Goal: Transaction & Acquisition: Obtain resource

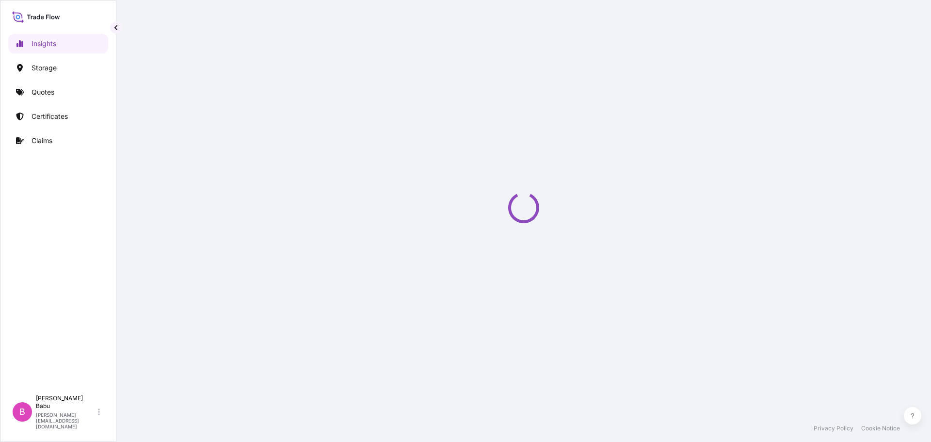
select select "2025"
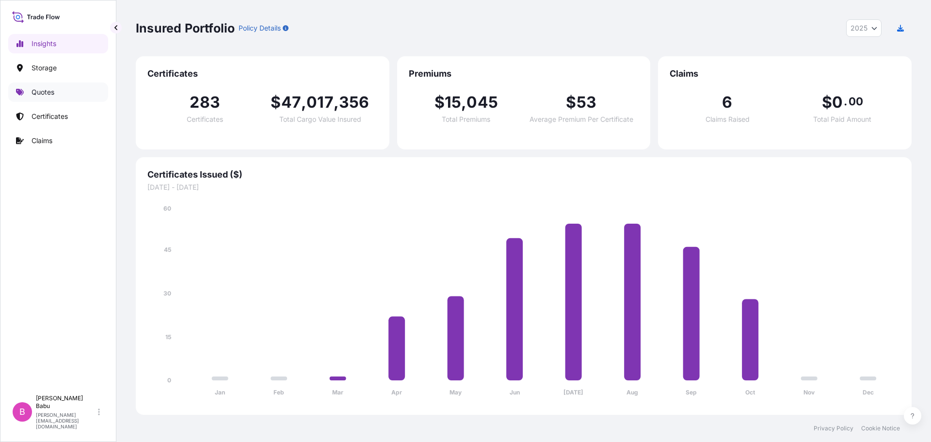
click at [51, 91] on p "Quotes" at bounding box center [43, 92] width 23 height 10
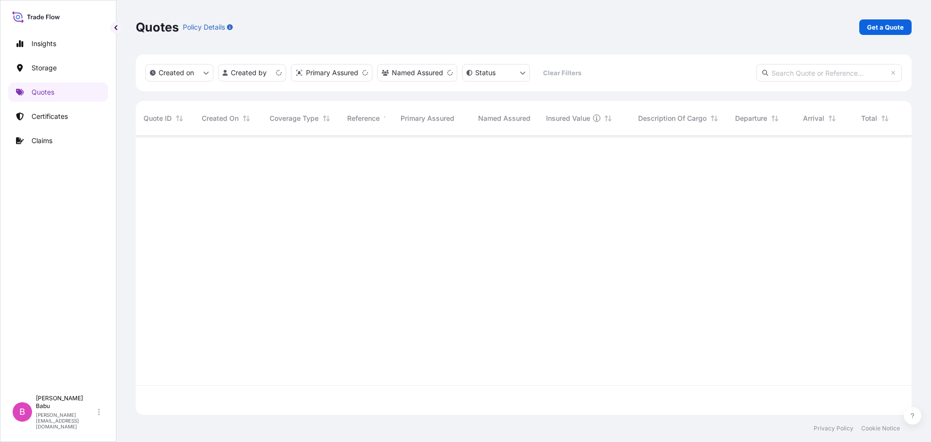
scroll to position [277, 768]
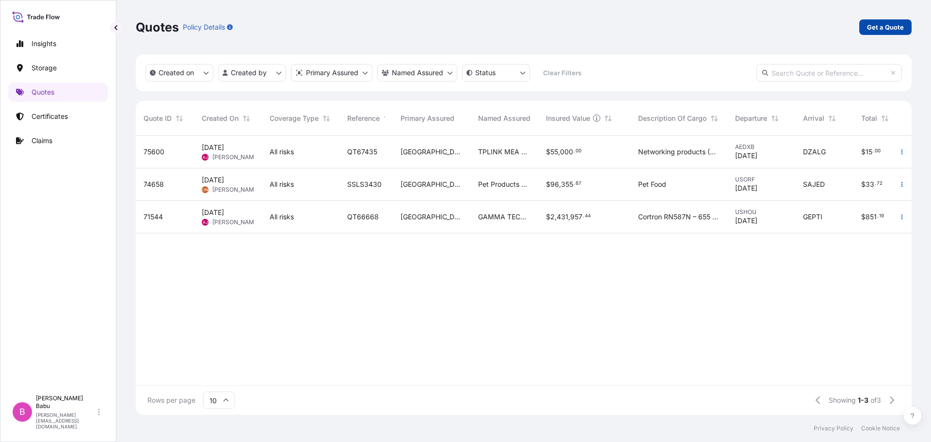
click at [871, 26] on p "Get a Quote" at bounding box center [885, 27] width 37 height 10
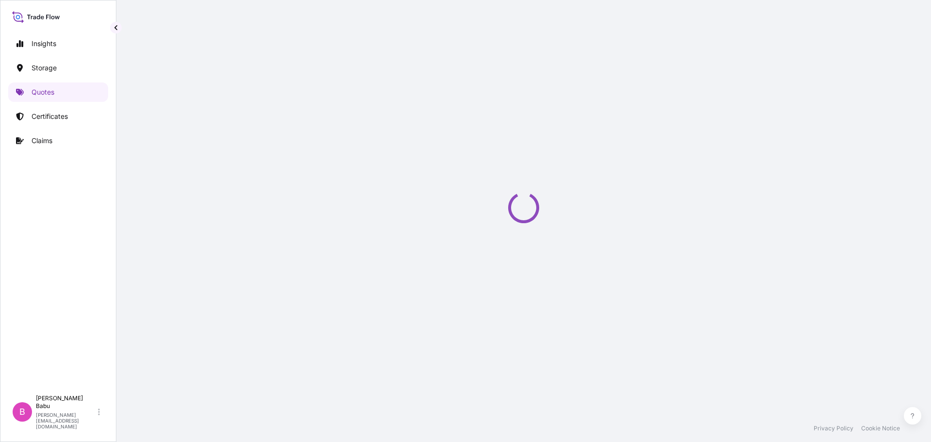
select select "Water"
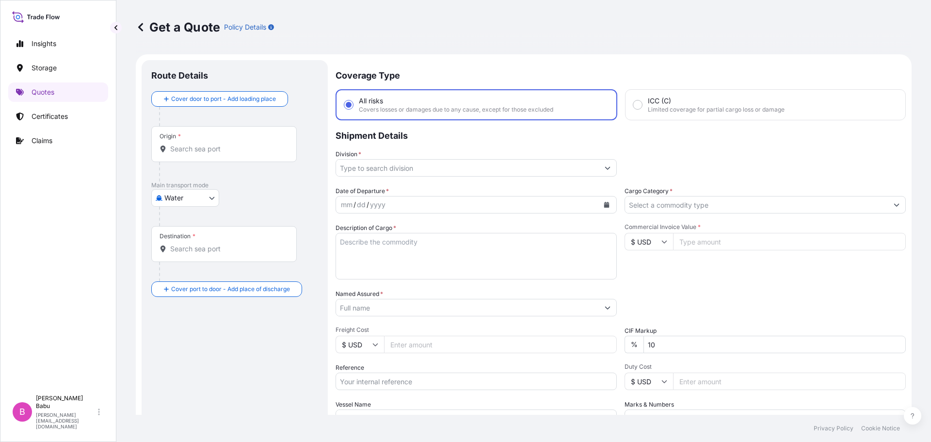
scroll to position [16, 0]
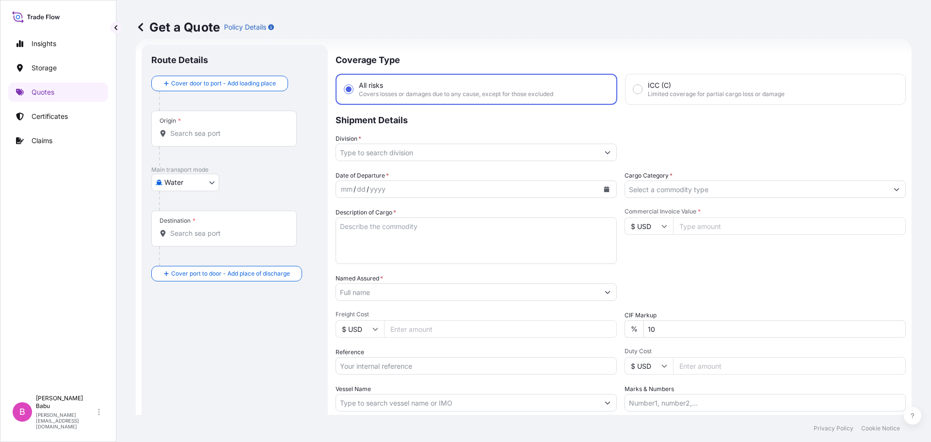
click at [212, 123] on div "Origin *" at bounding box center [223, 129] width 145 height 36
click at [212, 128] on input "Origin *" at bounding box center [227, 133] width 114 height 10
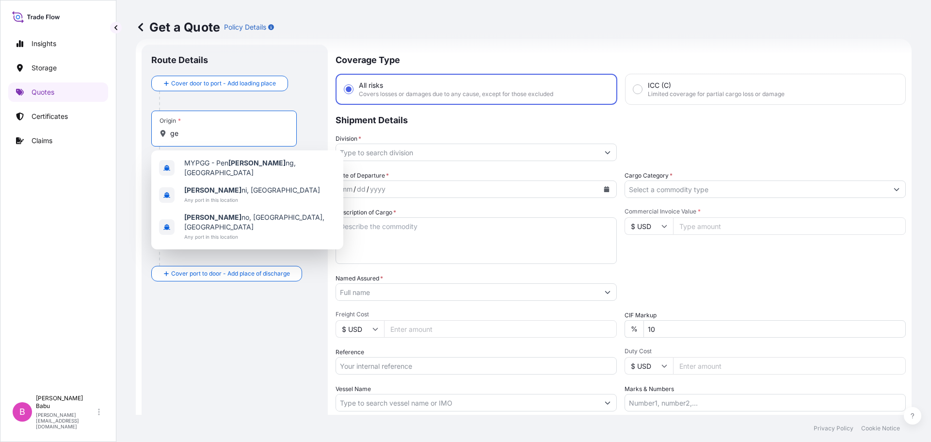
type input "g"
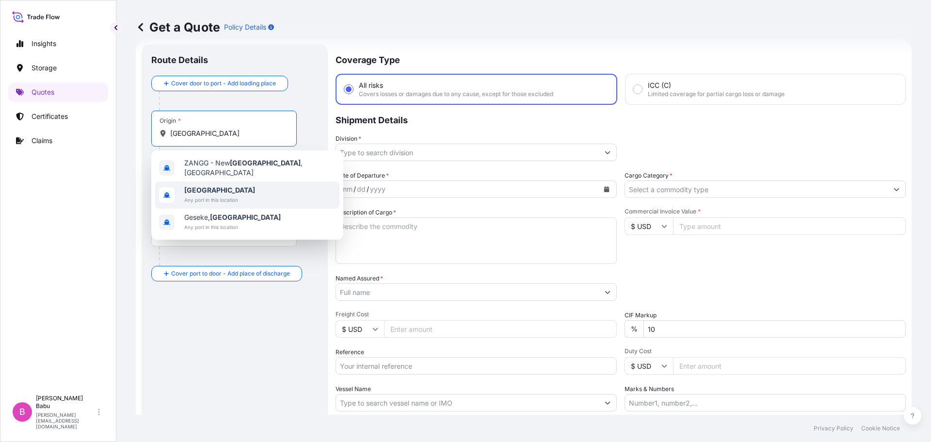
click at [195, 181] on div "Germany Any port in this location" at bounding box center [247, 194] width 184 height 27
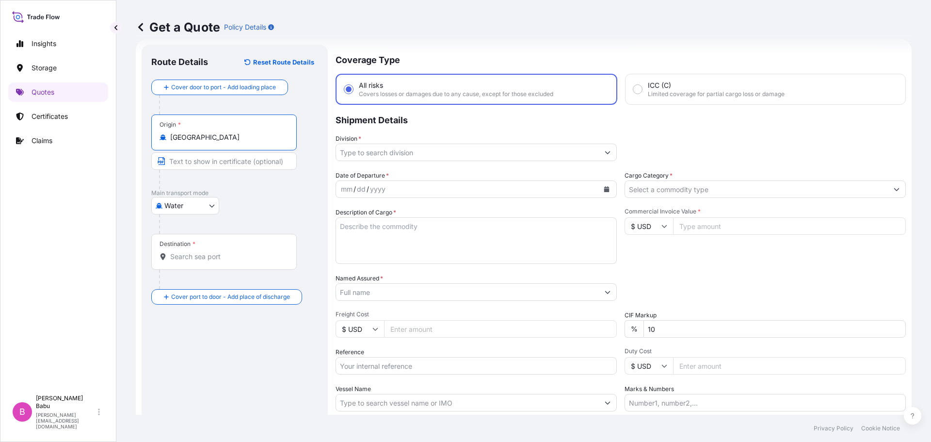
type input "Germany"
click at [194, 208] on body "3 options available. 0 options available. 3 options available. Insights Storage…" at bounding box center [465, 221] width 931 height 442
click at [182, 230] on div "Air" at bounding box center [185, 230] width 60 height 17
select select "Air"
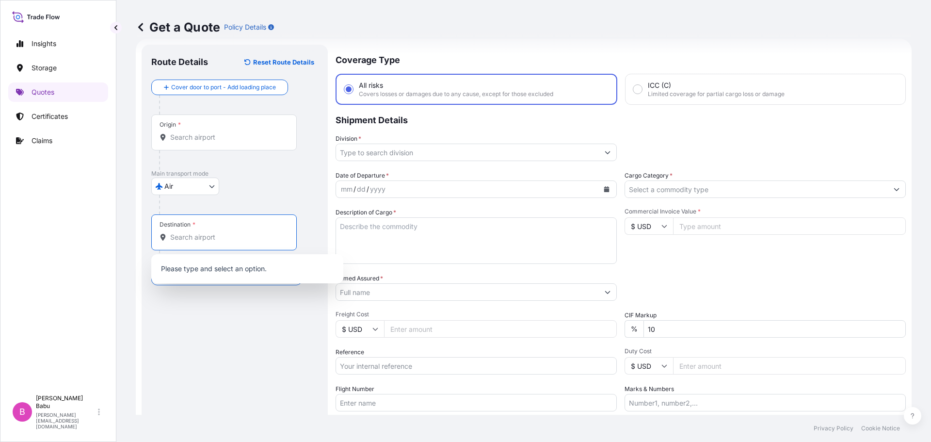
click at [182, 238] on input "Destination *" at bounding box center [227, 237] width 114 height 10
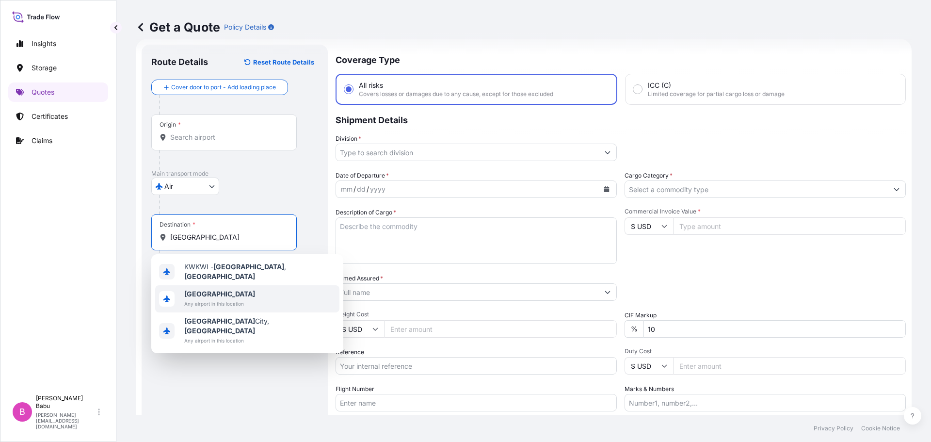
click at [209, 291] on span "Kuwait" at bounding box center [219, 294] width 71 height 10
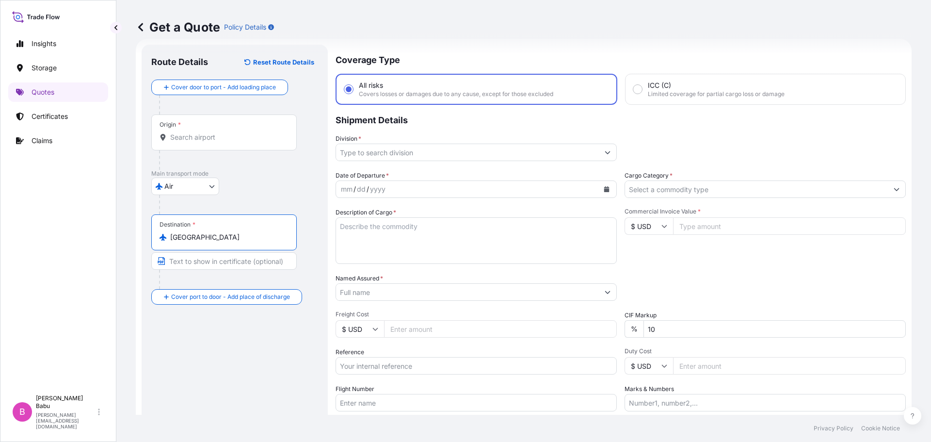
type input "Kuwait"
click at [376, 153] on input "Division *" at bounding box center [467, 152] width 263 height 17
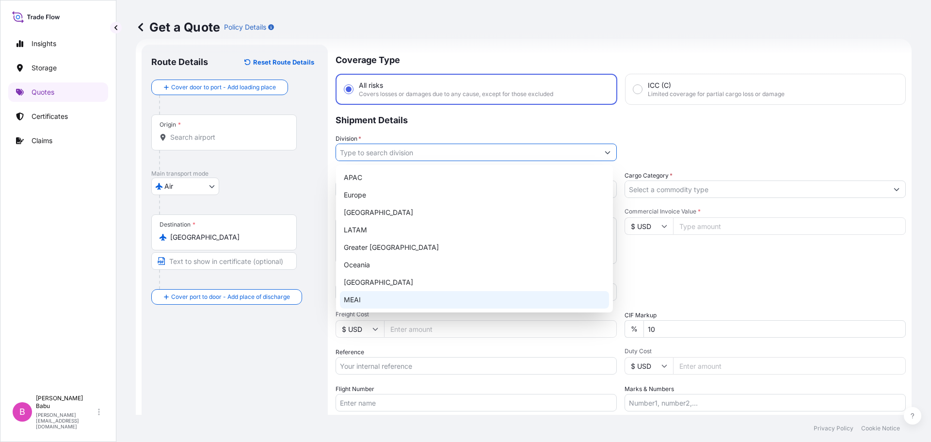
click at [357, 304] on div "MEAI" at bounding box center [474, 299] width 269 height 17
type input "MEAI"
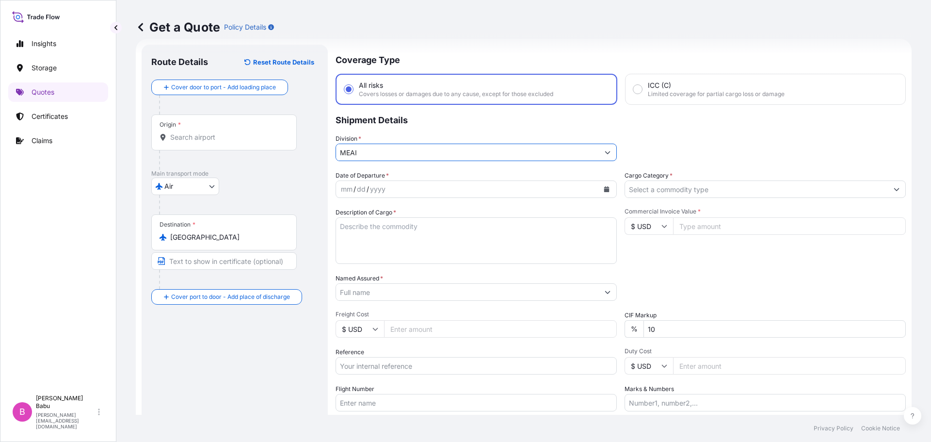
click at [599, 192] on button "Calendar" at bounding box center [607, 189] width 16 height 16
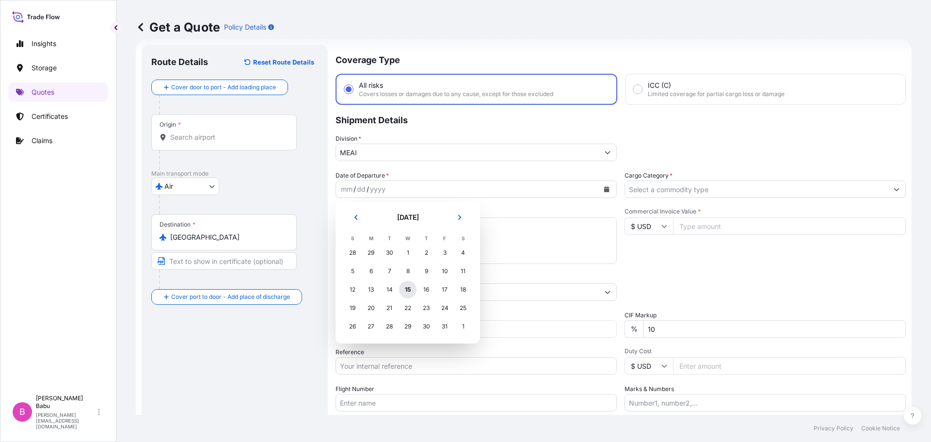
click at [405, 289] on div "15" at bounding box center [407, 289] width 17 height 17
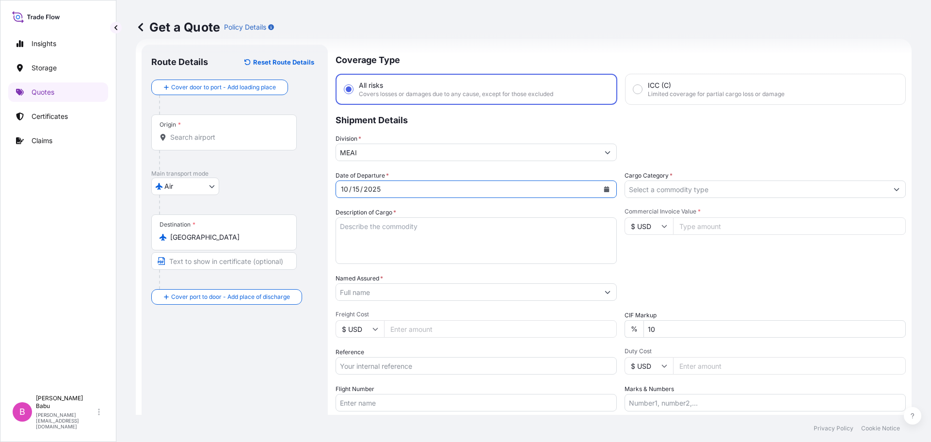
click at [763, 198] on div "Date of Departure * 10 / 15 / 2025 Cargo Category * Description of Cargo * Comm…" at bounding box center [621, 291] width 570 height 240
click at [763, 196] on input "Cargo Category *" at bounding box center [756, 188] width 263 height 17
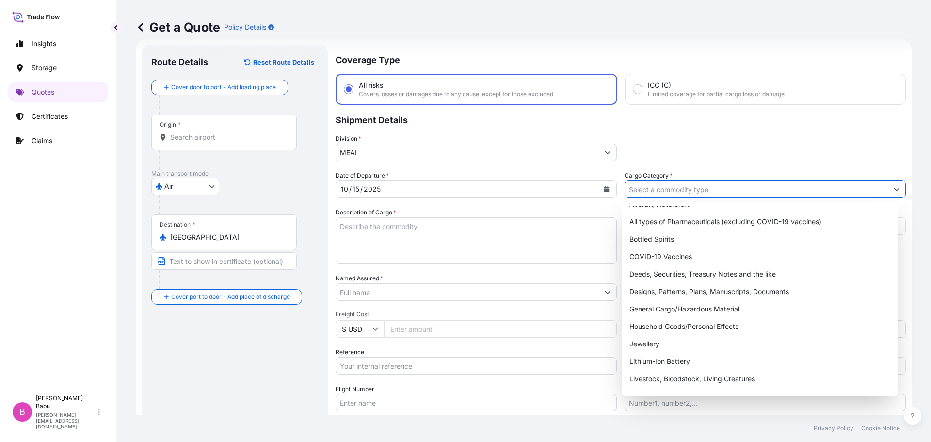
scroll to position [0, 0]
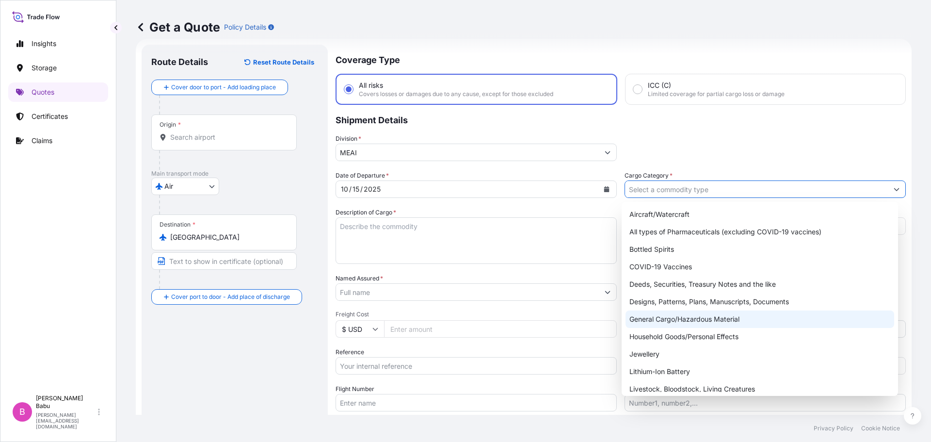
click at [682, 322] on div "General Cargo/Hazardous Material" at bounding box center [759, 318] width 269 height 17
type input "General Cargo/Hazardous Material"
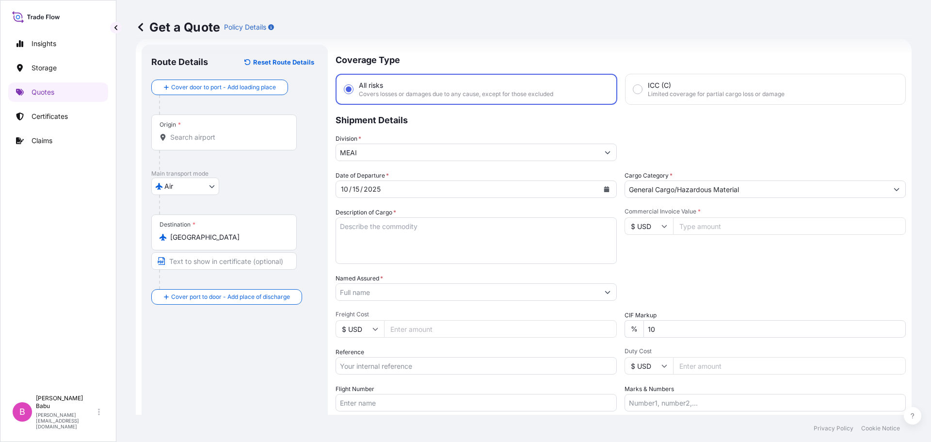
click at [685, 224] on input "Commercial Invoice Value *" at bounding box center [789, 225] width 233 height 17
click at [646, 223] on input "$ USD" at bounding box center [648, 225] width 48 height 17
click at [643, 248] on div "€ EUR" at bounding box center [645, 252] width 41 height 18
type input "€ EUR"
click at [739, 225] on input "Commercial Invoice Value *" at bounding box center [789, 225] width 233 height 17
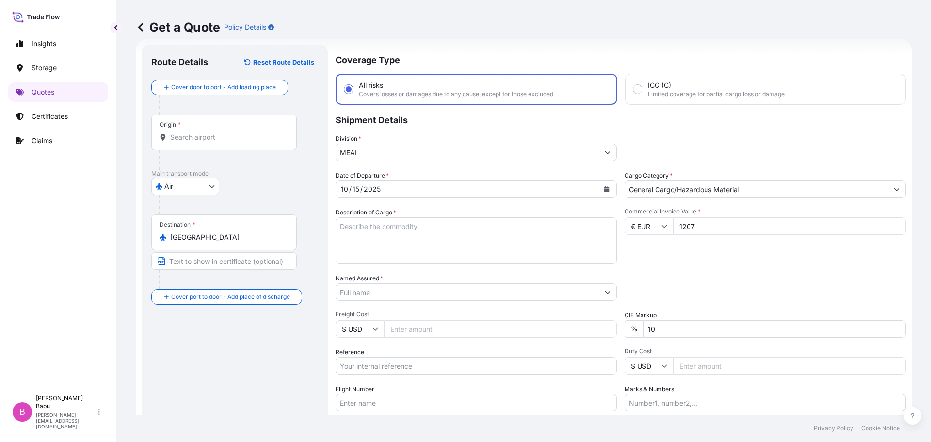
drag, startPoint x: 683, startPoint y: 228, endPoint x: 687, endPoint y: 256, distance: 27.4
click at [685, 228] on input "1207" at bounding box center [789, 225] width 233 height 17
click at [723, 232] on input "1507" at bounding box center [789, 225] width 233 height 17
type input "1257080"
click at [435, 239] on textarea "Description of Cargo *" at bounding box center [476, 240] width 281 height 47
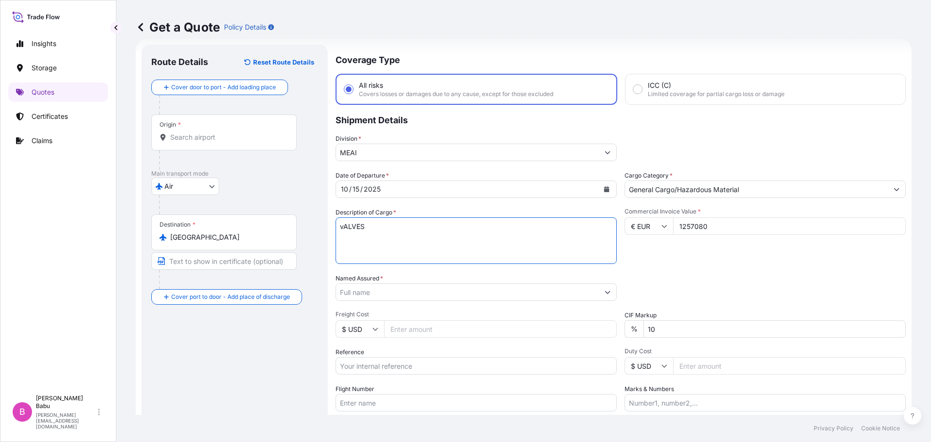
click at [345, 224] on textarea "vALVES" at bounding box center [476, 240] width 281 height 47
click at [383, 231] on textarea "VALVES" at bounding box center [476, 240] width 281 height 47
type textarea "VALVES"
click at [404, 296] on input "Named Assured *" at bounding box center [467, 291] width 263 height 17
click at [439, 293] on input "Named Assured *" at bounding box center [467, 291] width 263 height 17
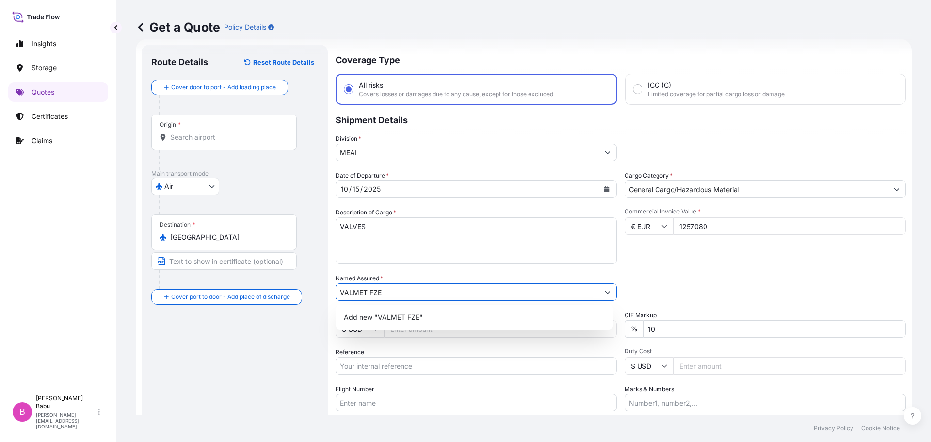
type input "VALMET FZE"
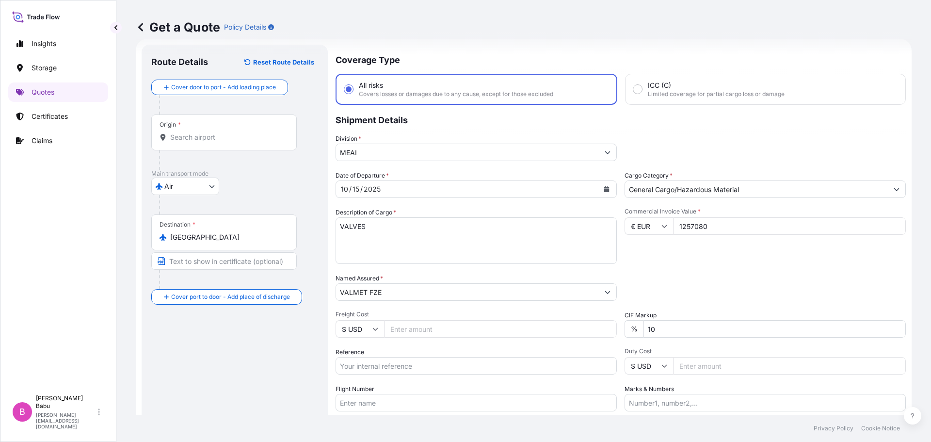
scroll to position [64, 0]
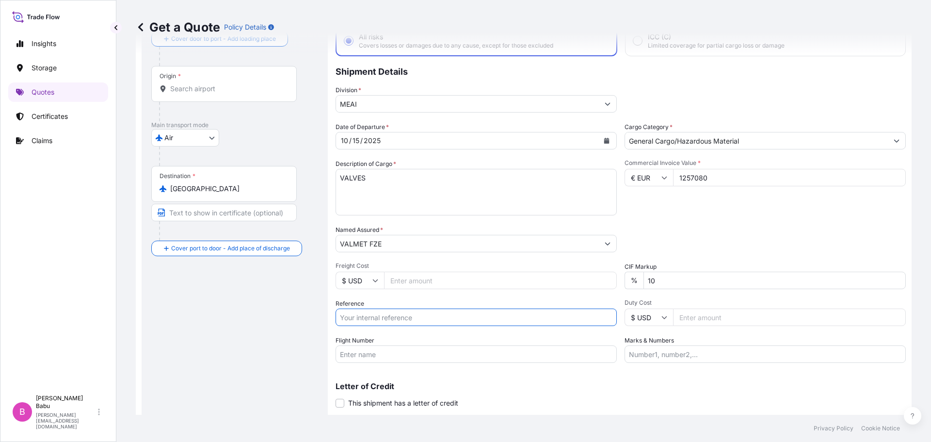
click at [402, 311] on input "Reference" at bounding box center [476, 316] width 281 height 17
paste input "QT66169"
type input "QT66169"
click at [463, 354] on input "Flight Number" at bounding box center [476, 353] width 281 height 17
click at [412, 356] on input "Flight Number" at bounding box center [476, 353] width 281 height 17
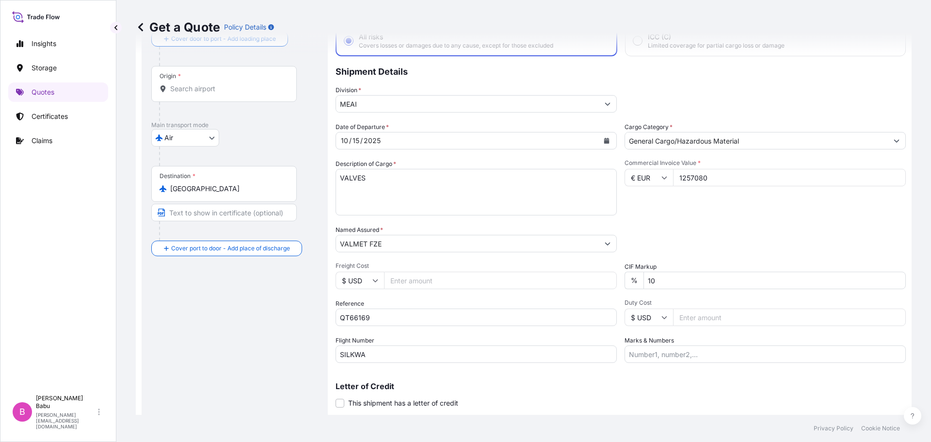
click at [404, 357] on input "SILKWA" at bounding box center [476, 353] width 281 height 17
drag, startPoint x: 376, startPoint y: 348, endPoint x: 291, endPoint y: 351, distance: 84.9
click at [291, 351] on form "Route Details Reset Route Details Cover door to port - Add loading place Place …" at bounding box center [524, 215] width 776 height 450
paste input "7L5308"
type input "7L5308"
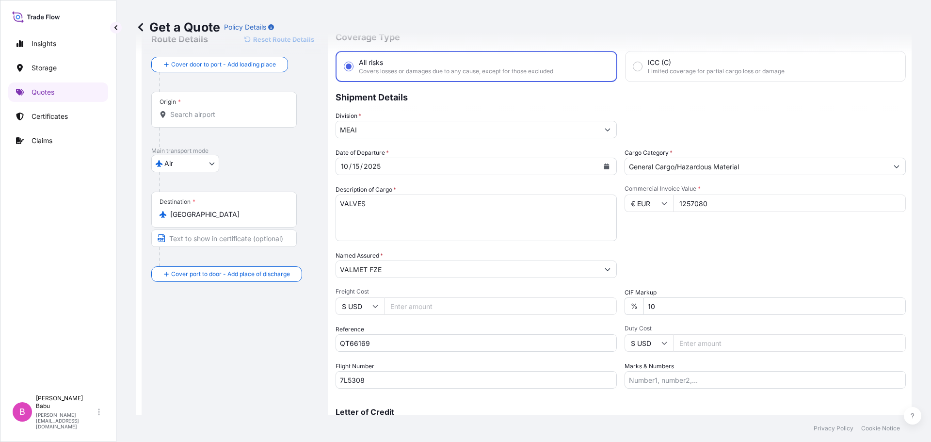
scroll to position [90, 0]
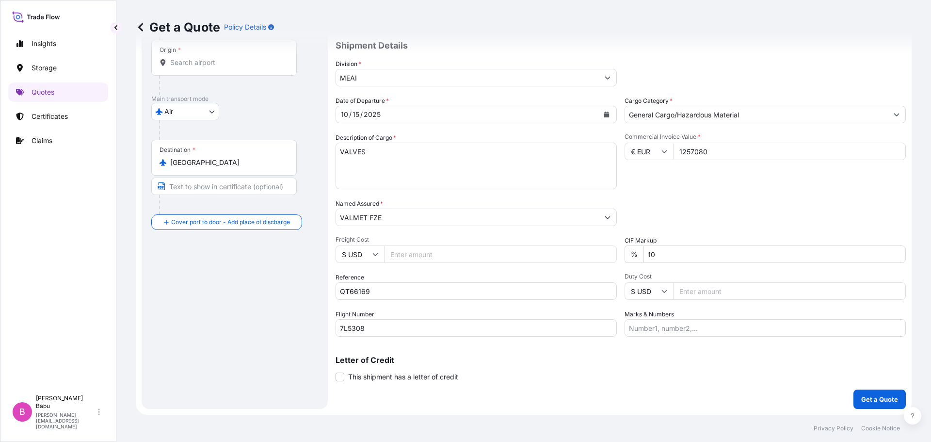
click at [687, 333] on input "Marks & Numbers" at bounding box center [764, 327] width 281 height 17
type input "KUWAIT NATIONAL PETROLEUM COMPANY(K.S.C)"
click at [878, 400] on p "Get a Quote" at bounding box center [879, 399] width 37 height 10
click at [193, 62] on input "Origin * Please select an origin" at bounding box center [227, 63] width 114 height 10
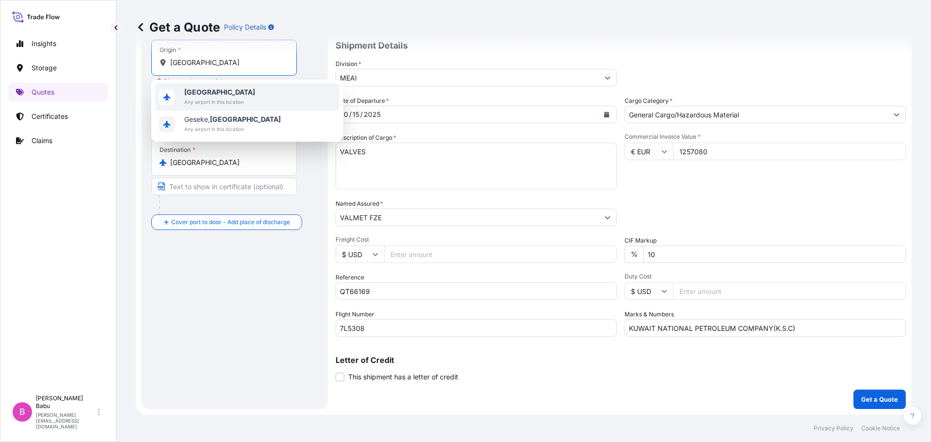
click at [203, 94] on b "Germany" at bounding box center [219, 92] width 71 height 8
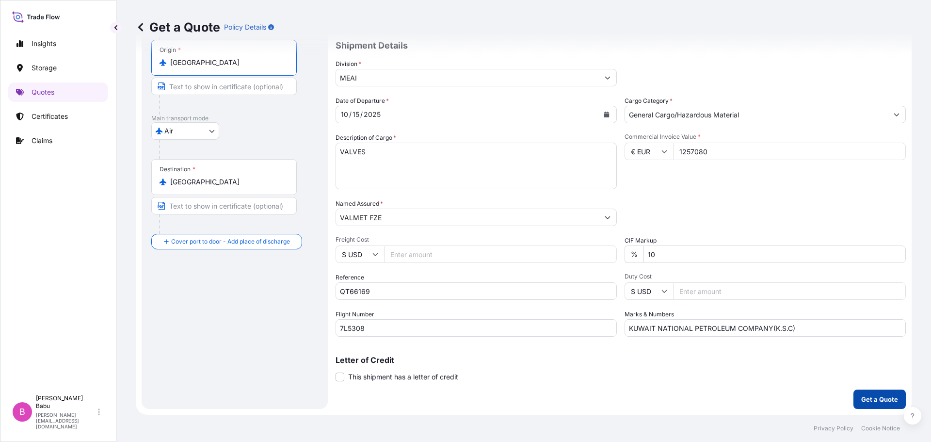
type input "Germany"
click at [875, 403] on p "Get a Quote" at bounding box center [879, 399] width 37 height 10
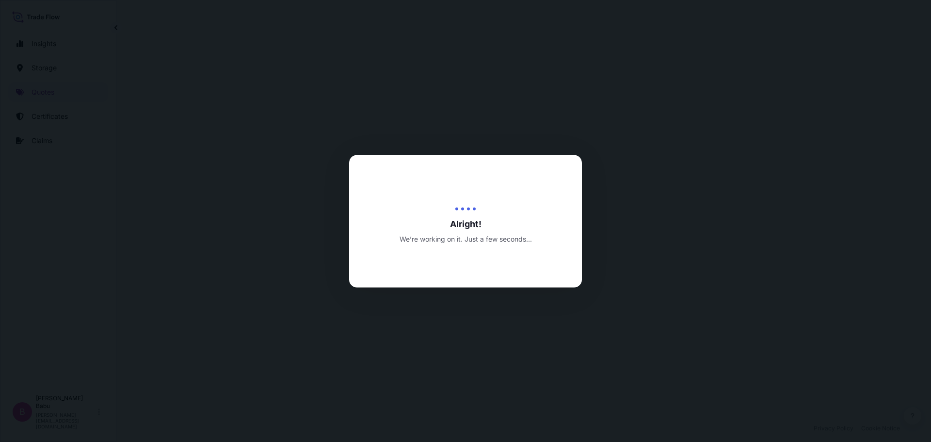
select select "Air"
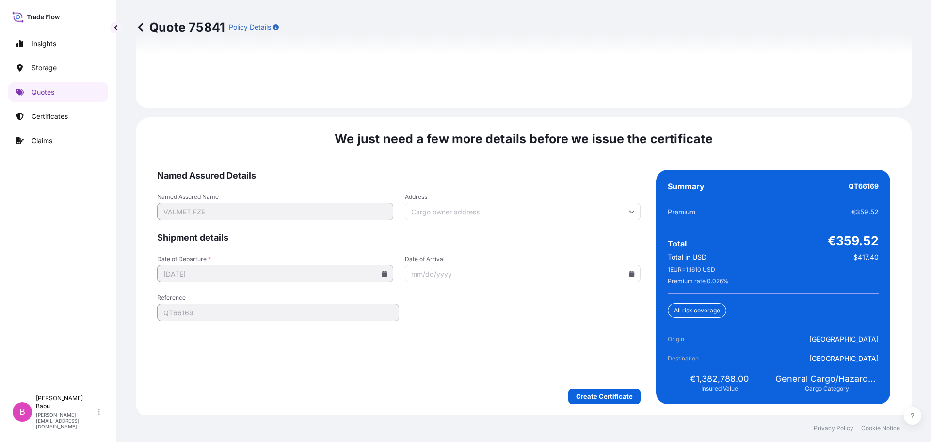
scroll to position [1437, 0]
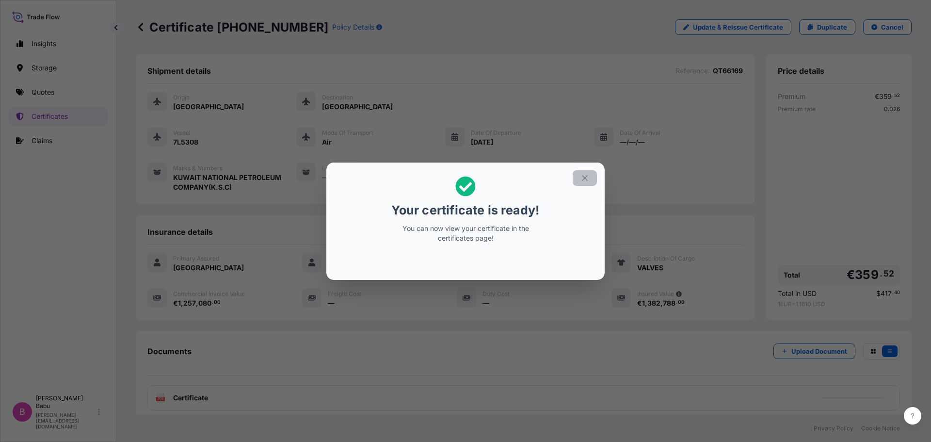
click at [584, 178] on icon "button" at bounding box center [584, 177] width 5 height 5
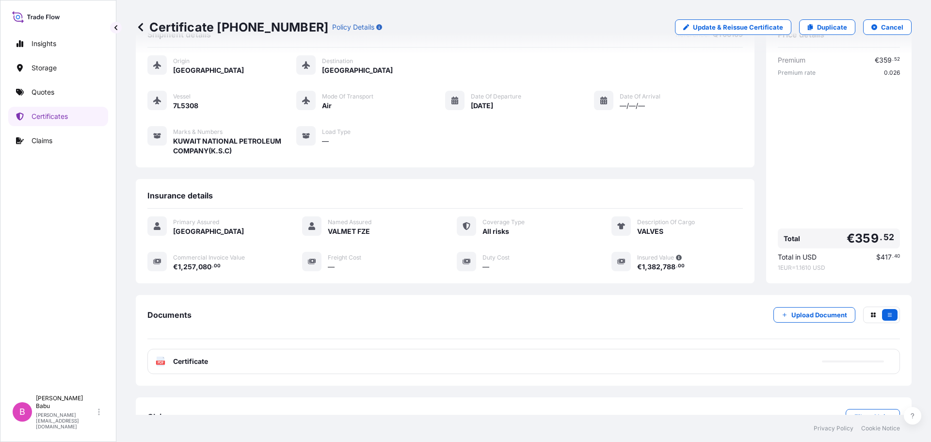
scroll to position [68, 0]
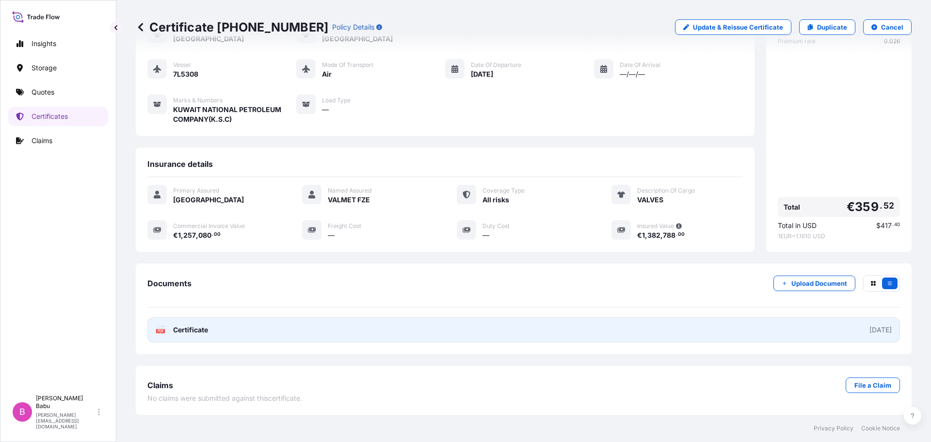
click at [227, 330] on link "PDF Certificate 2025-10-15" at bounding box center [523, 329] width 752 height 25
